Goal: Task Accomplishment & Management: Manage account settings

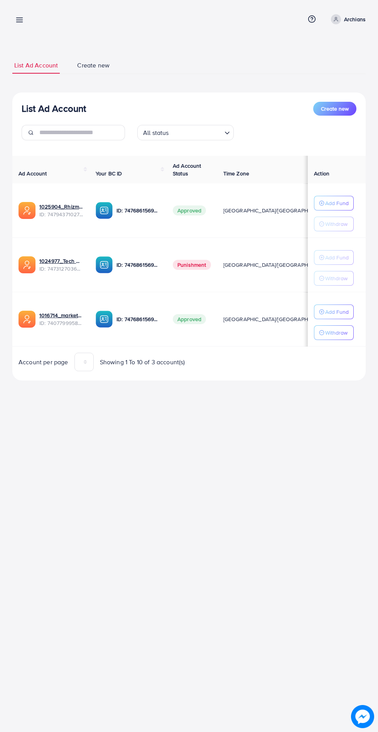
click at [19, 20] on line at bounding box center [20, 20] width 6 height 0
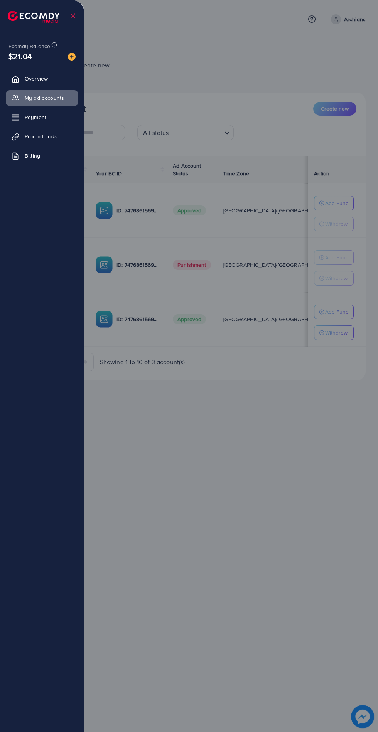
click at [265, 481] on div at bounding box center [189, 439] width 378 height 878
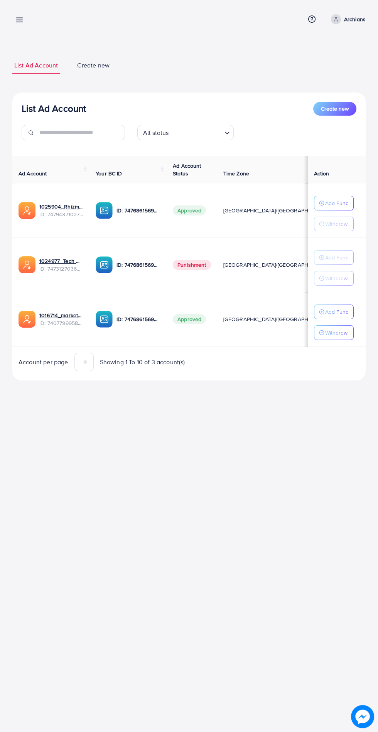
scroll to position [0, 21]
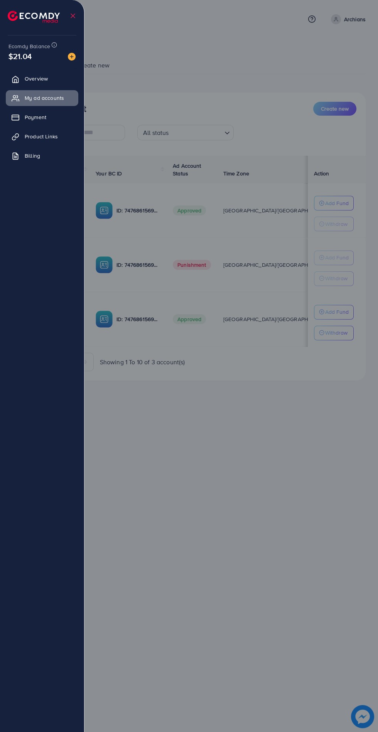
click at [58, 133] on span "Product Links" at bounding box center [41, 137] width 33 height 8
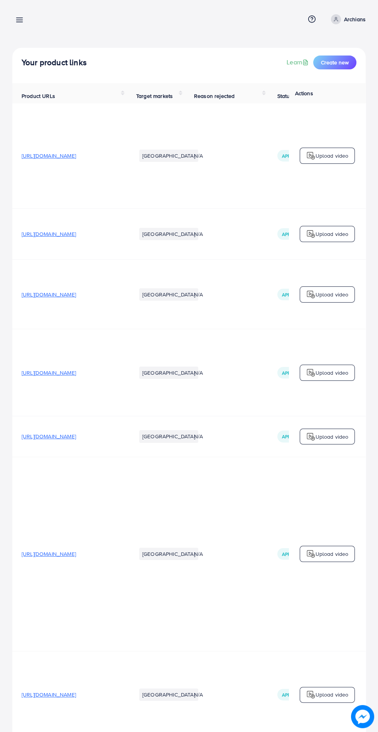
click at [16, 16] on icon at bounding box center [19, 20] width 8 height 8
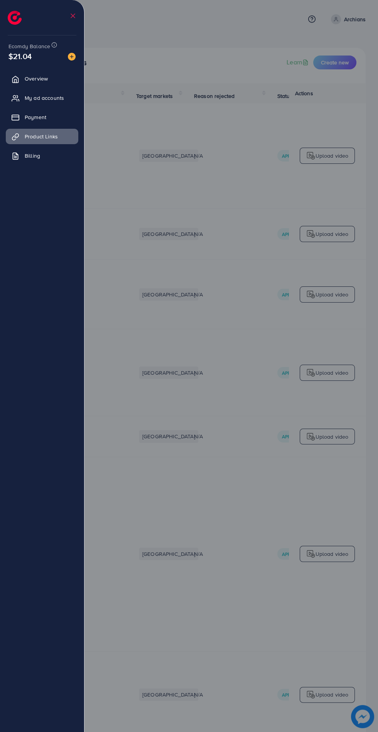
click at [53, 95] on span "My ad accounts" at bounding box center [44, 98] width 39 height 8
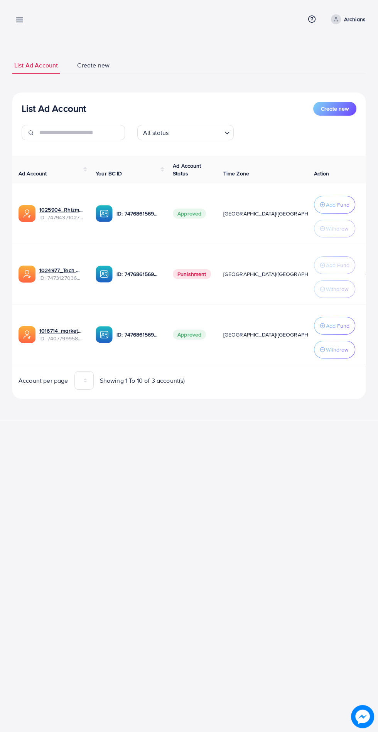
scroll to position [0, 21]
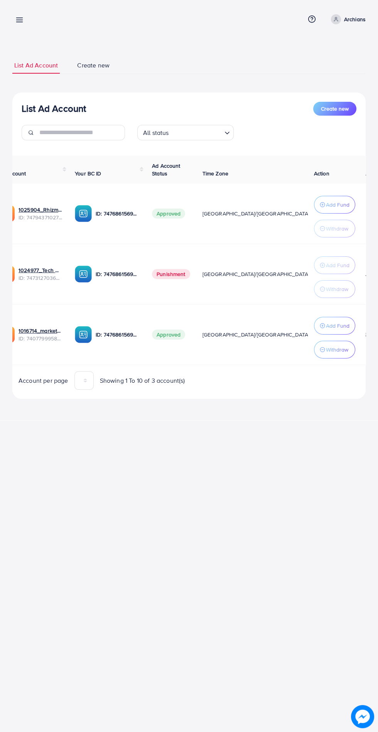
click at [336, 321] on p "Add Fund" at bounding box center [337, 325] width 23 height 9
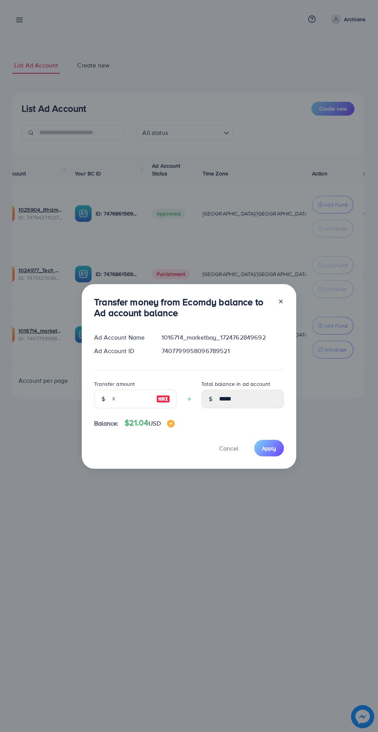
click at [238, 592] on div "Transfer money from Ecomdy balance to Ad account balance Ad Account Name 101671…" at bounding box center [189, 366] width 378 height 732
